Goal: Find specific page/section: Find specific page/section

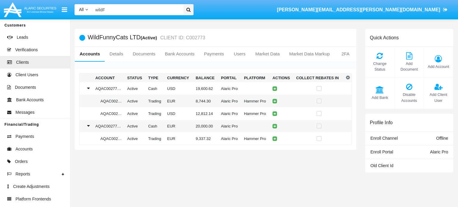
drag, startPoint x: 112, startPoint y: 10, endPoint x: 48, endPoint y: 9, distance: 64.8
click at [48, 9] on nav "All All Name Email Account wildF [PERSON_NAME][EMAIL_ADDRESS][PERSON_NAME][DOMA…" at bounding box center [229, 9] width 458 height 19
paste input "[EMAIL_ADDRESS][DOMAIN_NAME]"
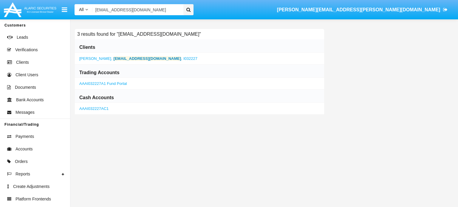
type input "[EMAIL_ADDRESS][DOMAIN_NAME]"
click at [115, 58] on b "[EMAIL_ADDRESS][DOMAIN_NAME]" at bounding box center [148, 58] width 68 height 4
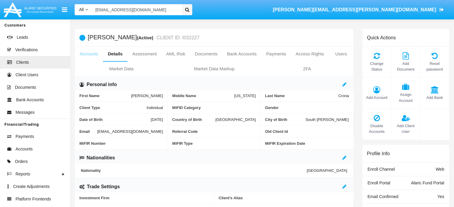
click at [90, 55] on link "Accounts" at bounding box center [89, 54] width 28 height 14
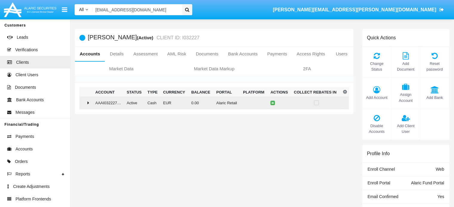
click at [90, 101] on div at bounding box center [86, 103] width 8 height 5
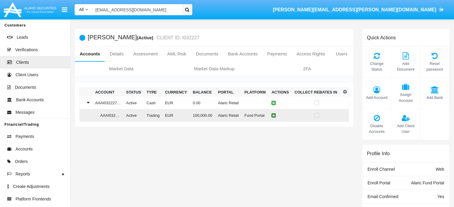
click at [272, 117] on icon at bounding box center [273, 115] width 3 height 3
